Goal: Information Seeking & Learning: Check status

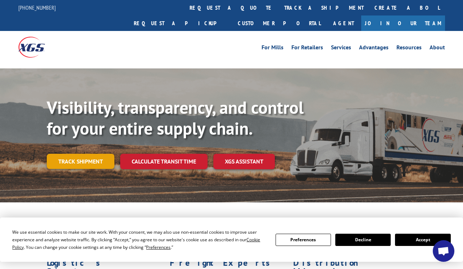
click at [92, 154] on link "Track shipment" at bounding box center [81, 161] width 68 height 15
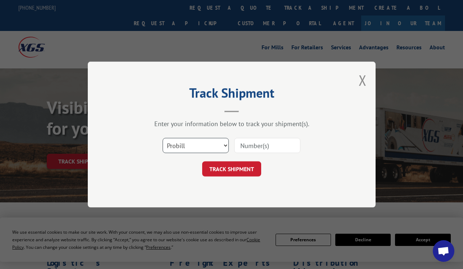
select select "bol"
click at [247, 150] on input at bounding box center [267, 145] width 66 height 15
paste input "7068317"
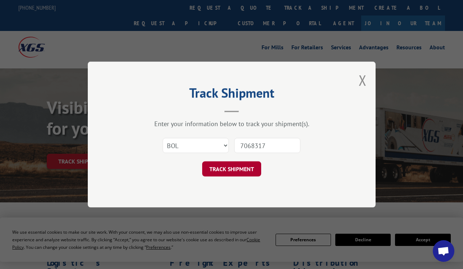
type input "7068317"
click at [241, 165] on button "TRACK SHIPMENT" at bounding box center [231, 168] width 59 height 15
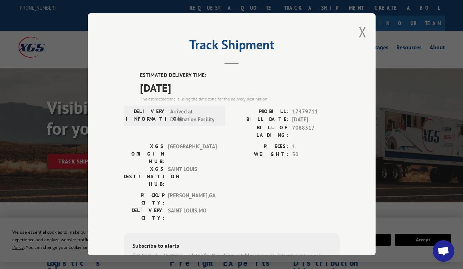
click at [356, 32] on div "Track Shipment ESTIMATED DELIVERY TIME: [DATE] The estimated time is using the …" at bounding box center [232, 134] width 288 height 242
click at [360, 32] on button "Close modal" at bounding box center [362, 31] width 8 height 19
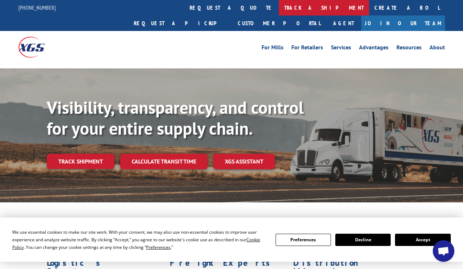
click at [279, 9] on link "track a shipment" at bounding box center [324, 7] width 90 height 15
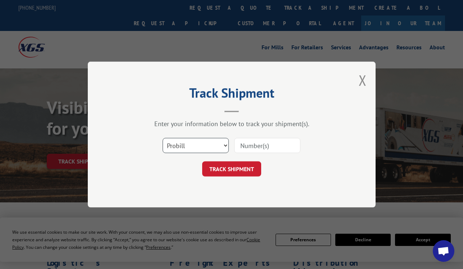
select select "bol"
click at [255, 148] on input at bounding box center [267, 145] width 66 height 15
paste input "7069531"
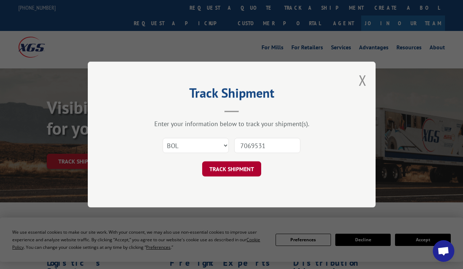
type input "7069531"
click at [237, 170] on button "TRACK SHIPMENT" at bounding box center [231, 168] width 59 height 15
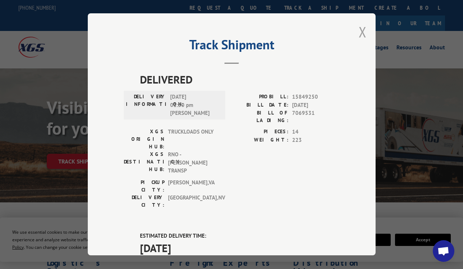
click at [360, 32] on button "Close modal" at bounding box center [362, 31] width 8 height 19
